Goal: Entertainment & Leisure: Consume media (video, audio)

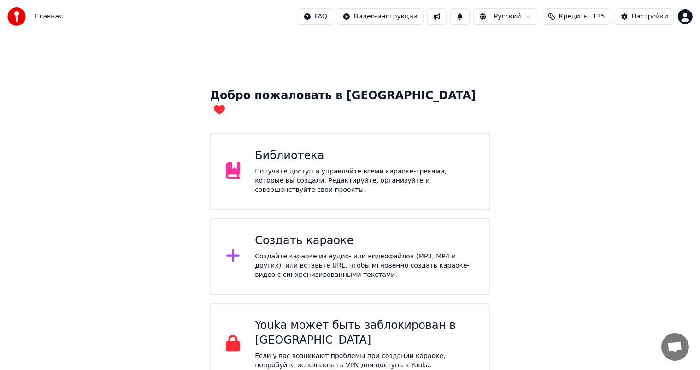
click at [277, 148] on div "Библиотека" at bounding box center [364, 155] width 219 height 15
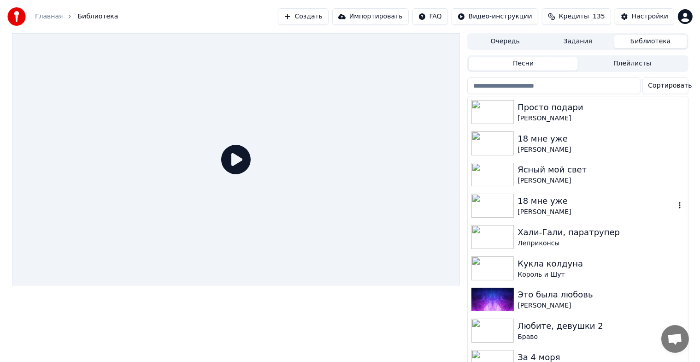
click at [551, 208] on div "[PERSON_NAME]" at bounding box center [596, 211] width 157 height 9
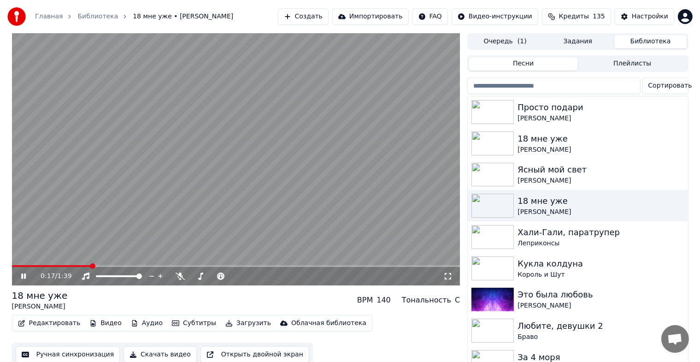
click at [232, 176] on video at bounding box center [236, 159] width 448 height 252
click at [525, 143] on div "18 мне уже" at bounding box center [596, 138] width 157 height 13
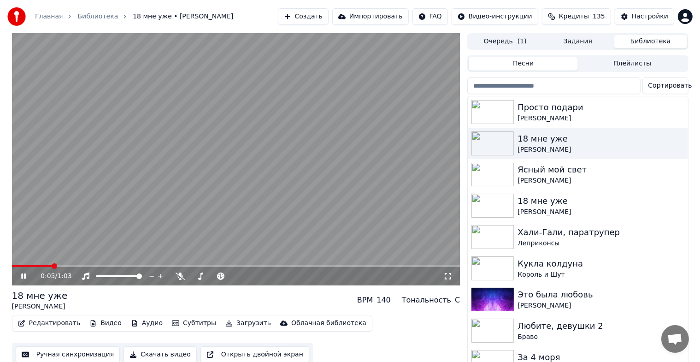
scroll to position [0, 1]
click at [252, 175] on video at bounding box center [235, 159] width 448 height 252
click at [100, 323] on button "Видео" at bounding box center [105, 323] width 40 height 13
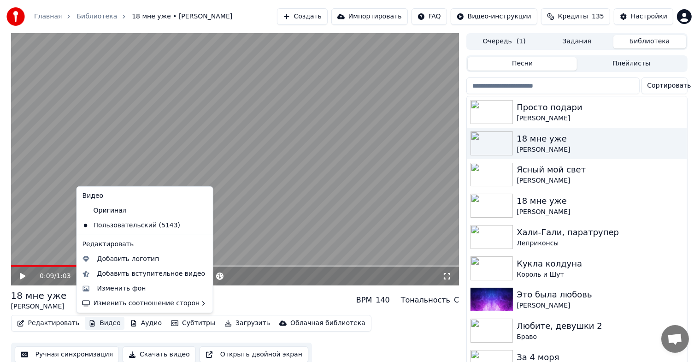
click at [260, 115] on video at bounding box center [235, 159] width 448 height 252
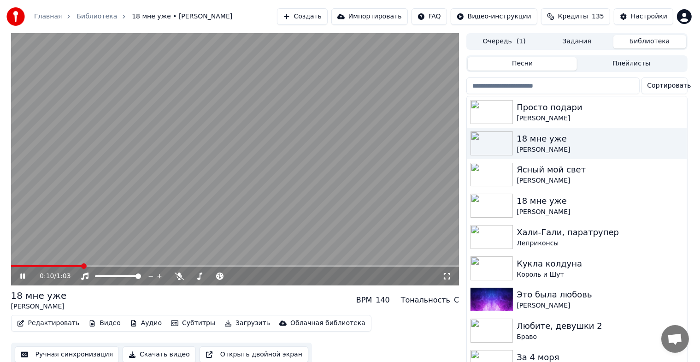
click at [125, 218] on video at bounding box center [235, 159] width 448 height 252
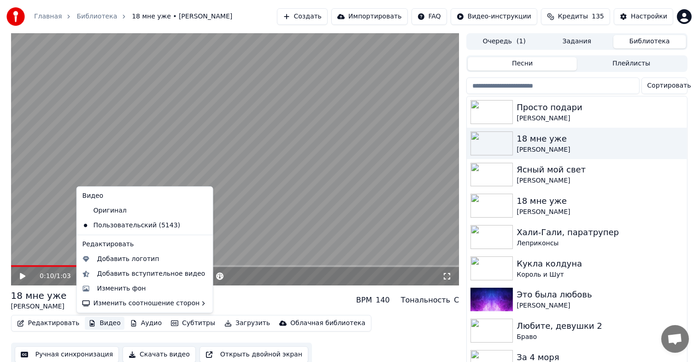
click at [96, 327] on button "Видео" at bounding box center [105, 323] width 40 height 13
click at [113, 291] on div "Изменить фон" at bounding box center [121, 288] width 49 height 9
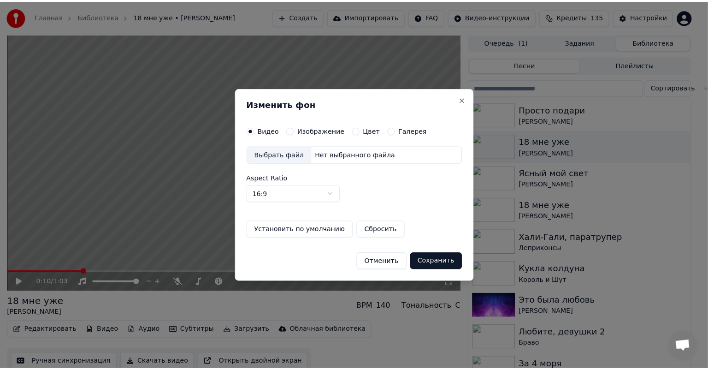
scroll to position [0, 0]
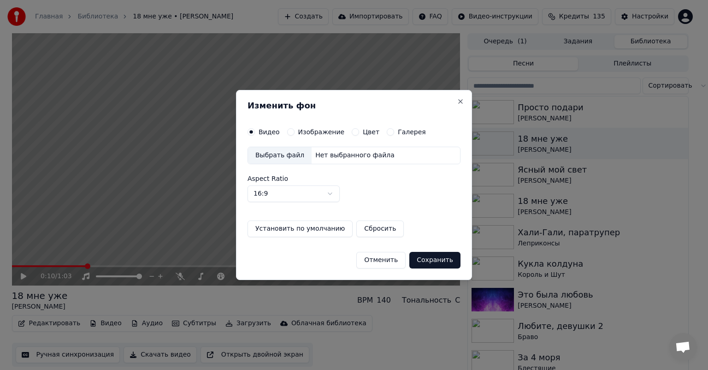
click at [306, 132] on label "Изображение" at bounding box center [321, 132] width 47 height 6
click at [295, 132] on button "Изображение" at bounding box center [290, 131] width 7 height 7
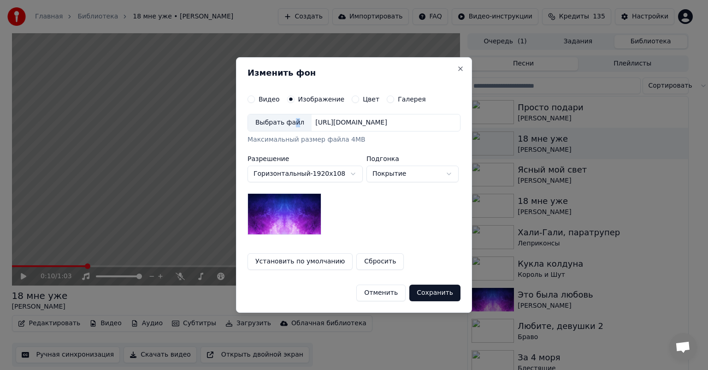
click at [290, 125] on div "Выбрать файл" at bounding box center [280, 122] width 64 height 17
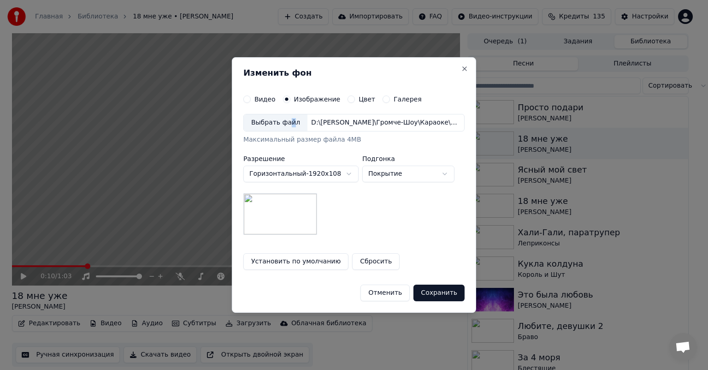
click at [437, 291] on button "Сохранить" at bounding box center [438, 292] width 51 height 17
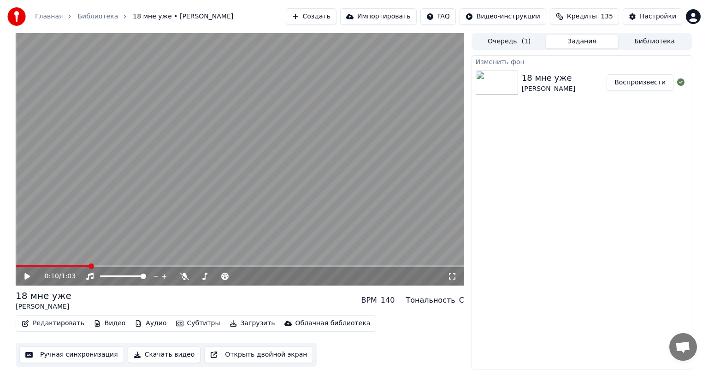
click at [631, 80] on button "Воспроизвести" at bounding box center [640, 82] width 67 height 17
click at [196, 176] on video at bounding box center [240, 159] width 448 height 252
click at [106, 320] on button "Видео" at bounding box center [110, 323] width 40 height 13
click at [318, 210] on video at bounding box center [240, 159] width 448 height 252
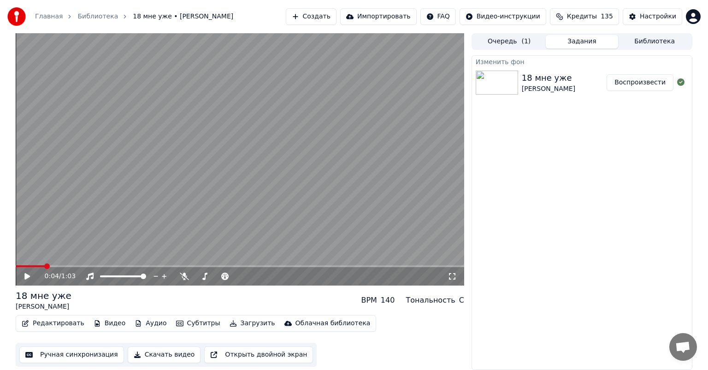
click at [230, 321] on button "Загрузить" at bounding box center [252, 323] width 53 height 13
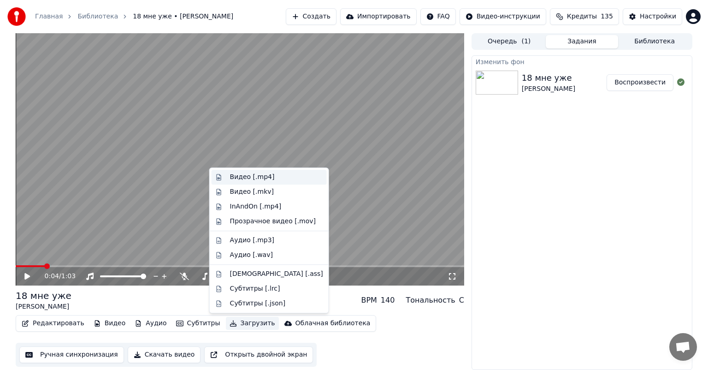
click at [278, 175] on div "Видео [.mp4]" at bounding box center [276, 176] width 93 height 9
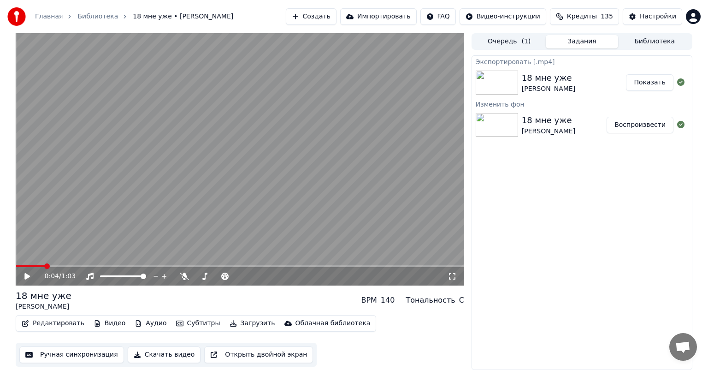
click at [658, 85] on button "Показать" at bounding box center [649, 82] width 47 height 17
